Goal: Find specific page/section: Find specific page/section

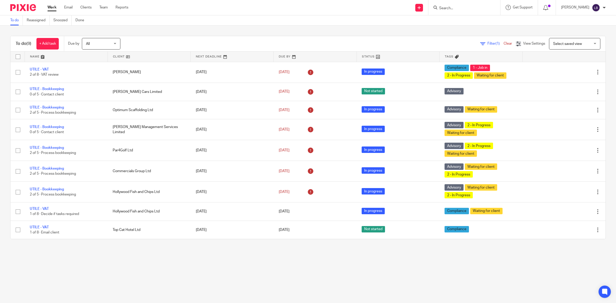
click at [467, 9] on input "Search" at bounding box center [462, 8] width 46 height 5
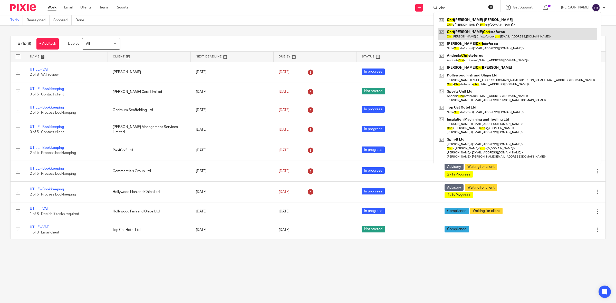
type input "chri"
click at [463, 34] on link at bounding box center [517, 34] width 159 height 12
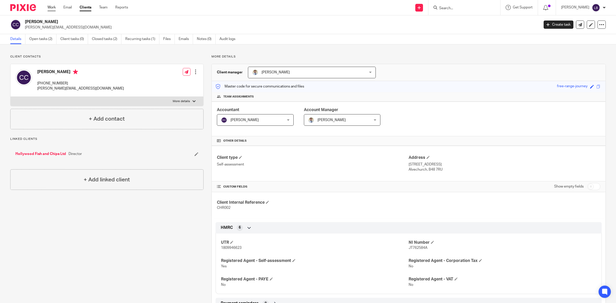
click at [53, 8] on link "Work" at bounding box center [51, 7] width 8 height 5
